Goal: Information Seeking & Learning: Learn about a topic

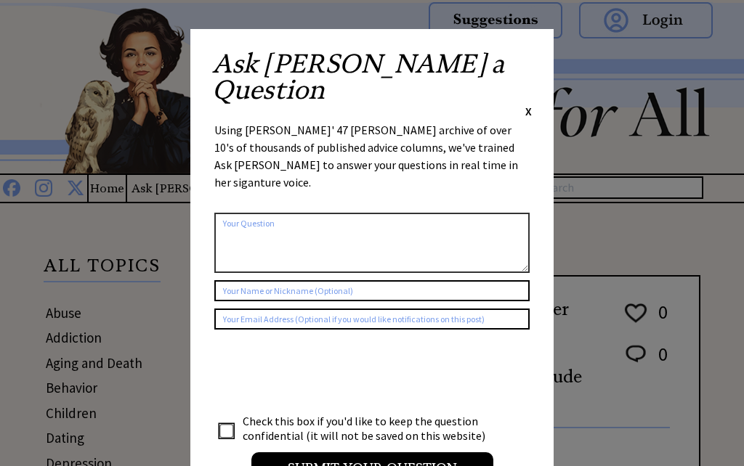
click at [526, 104] on span "X" at bounding box center [528, 111] width 7 height 15
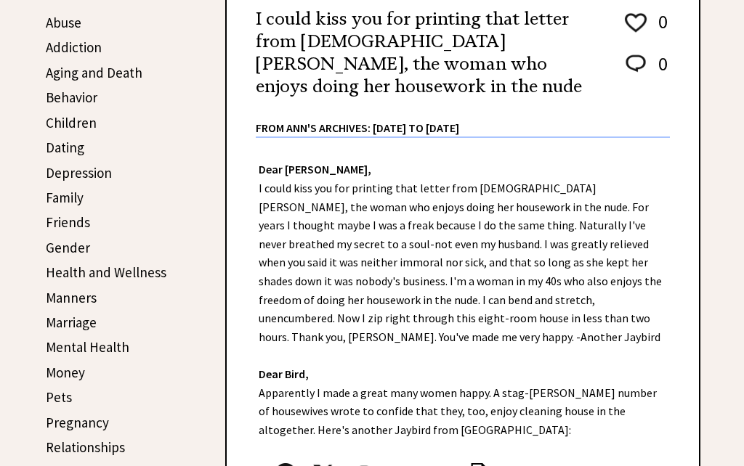
scroll to position [300, 0]
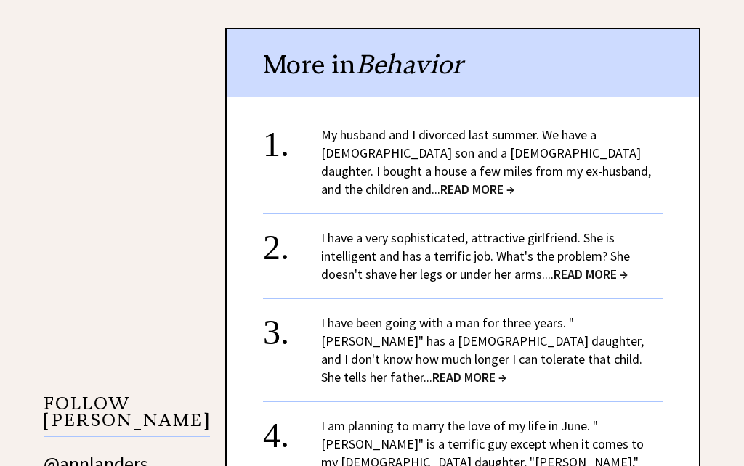
scroll to position [1019, 0]
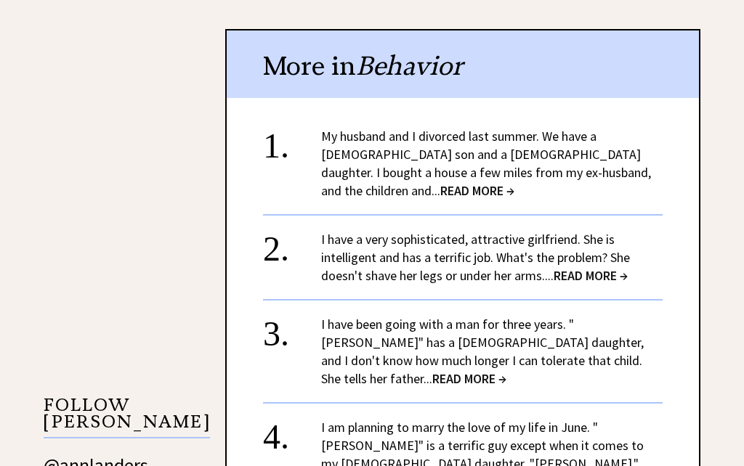
click at [506, 371] on span "READ MORE →" at bounding box center [469, 379] width 74 height 17
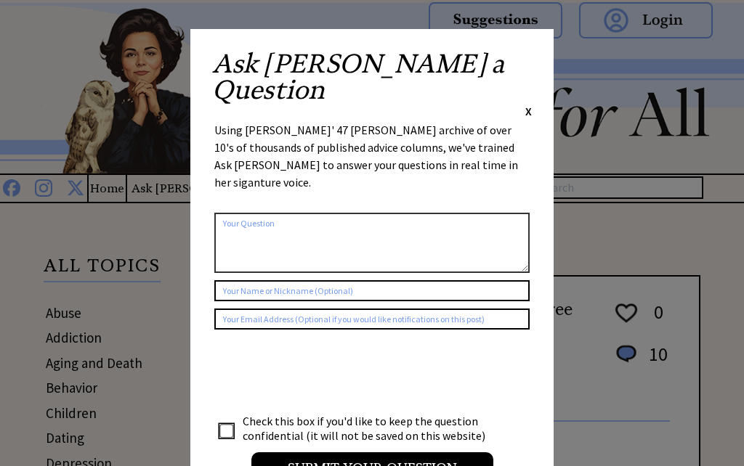
click at [525, 103] on div "X" at bounding box center [528, 111] width 7 height 16
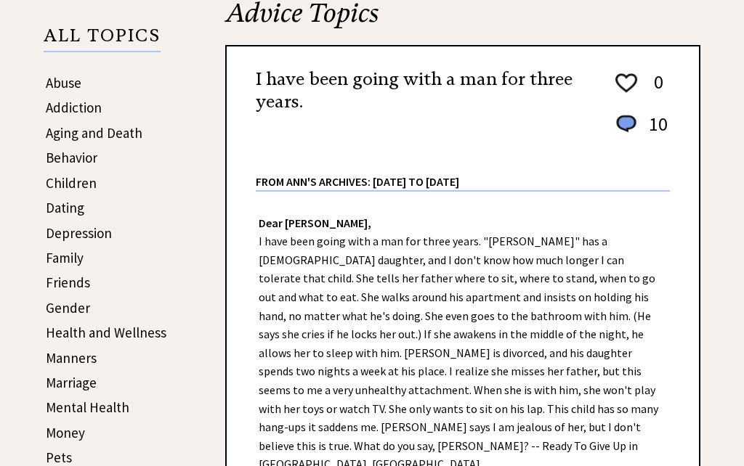
scroll to position [203, 0]
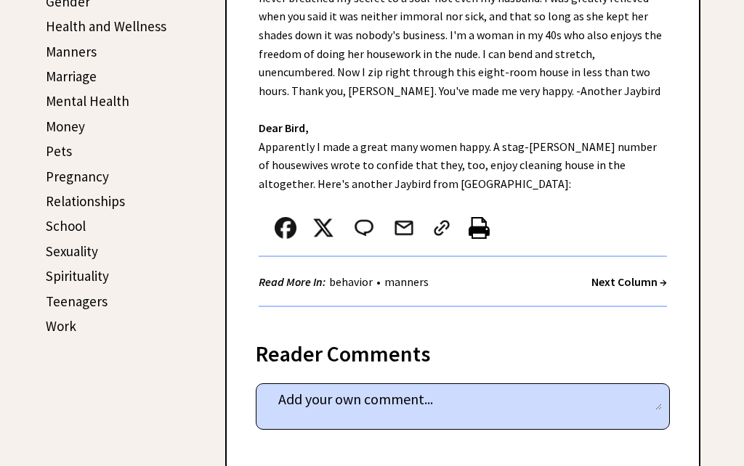
scroll to position [535, 0]
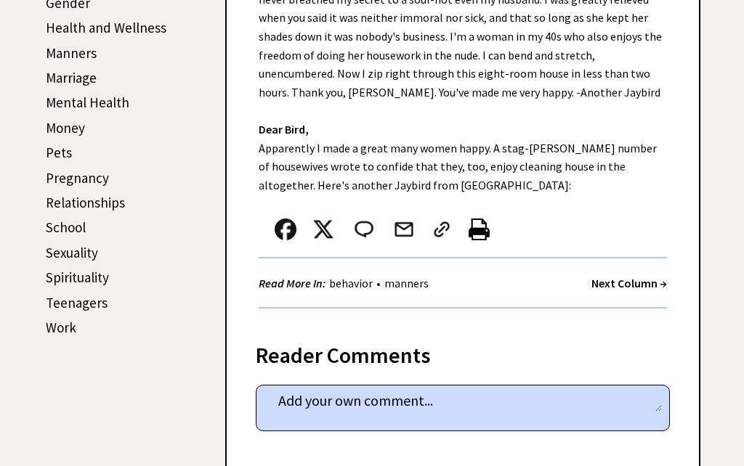
click at [62, 253] on link "Sexuality" at bounding box center [72, 252] width 52 height 17
